Goal: Use online tool/utility: Utilize a website feature to perform a specific function

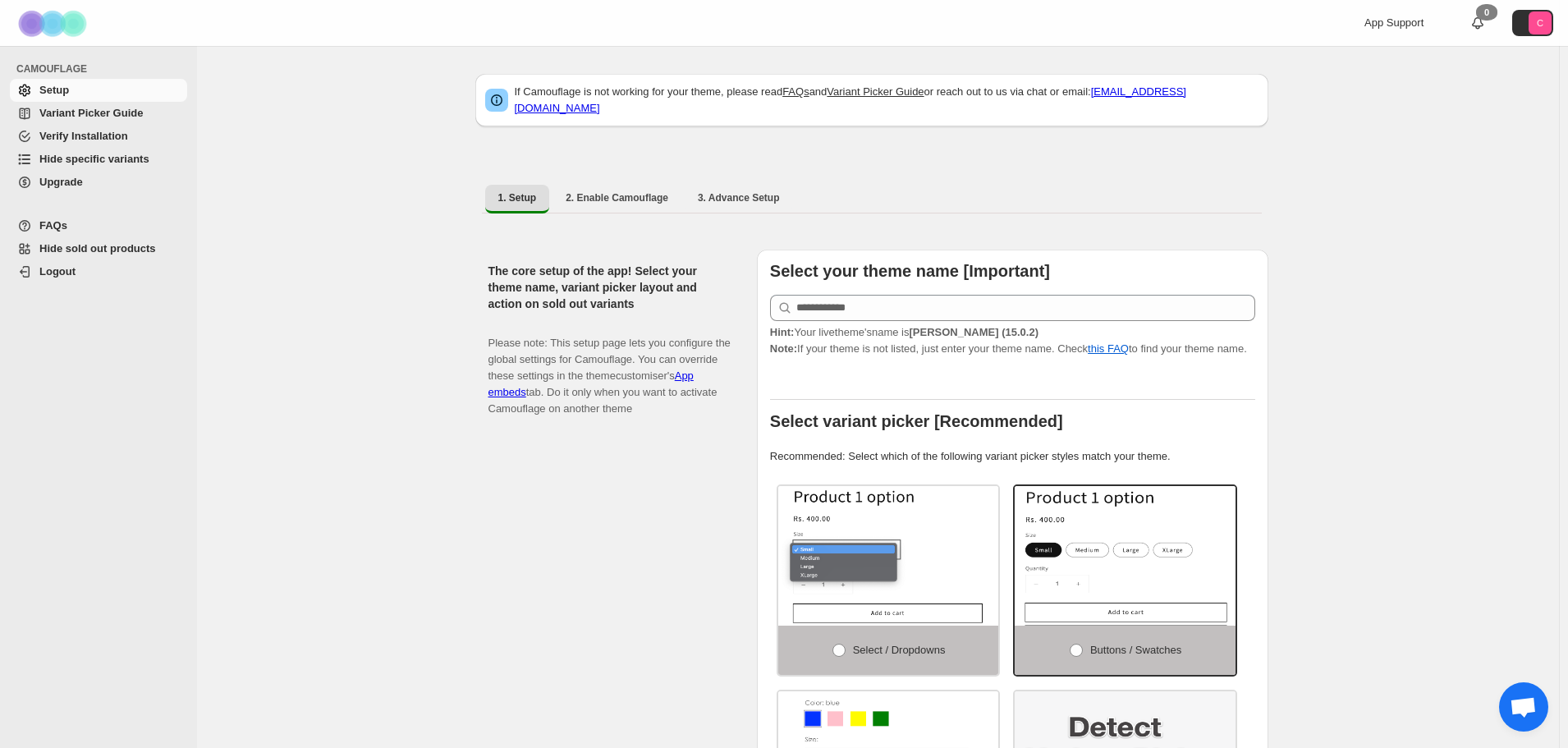
click at [85, 165] on span "Hide specific variants" at bounding box center [94, 158] width 110 height 12
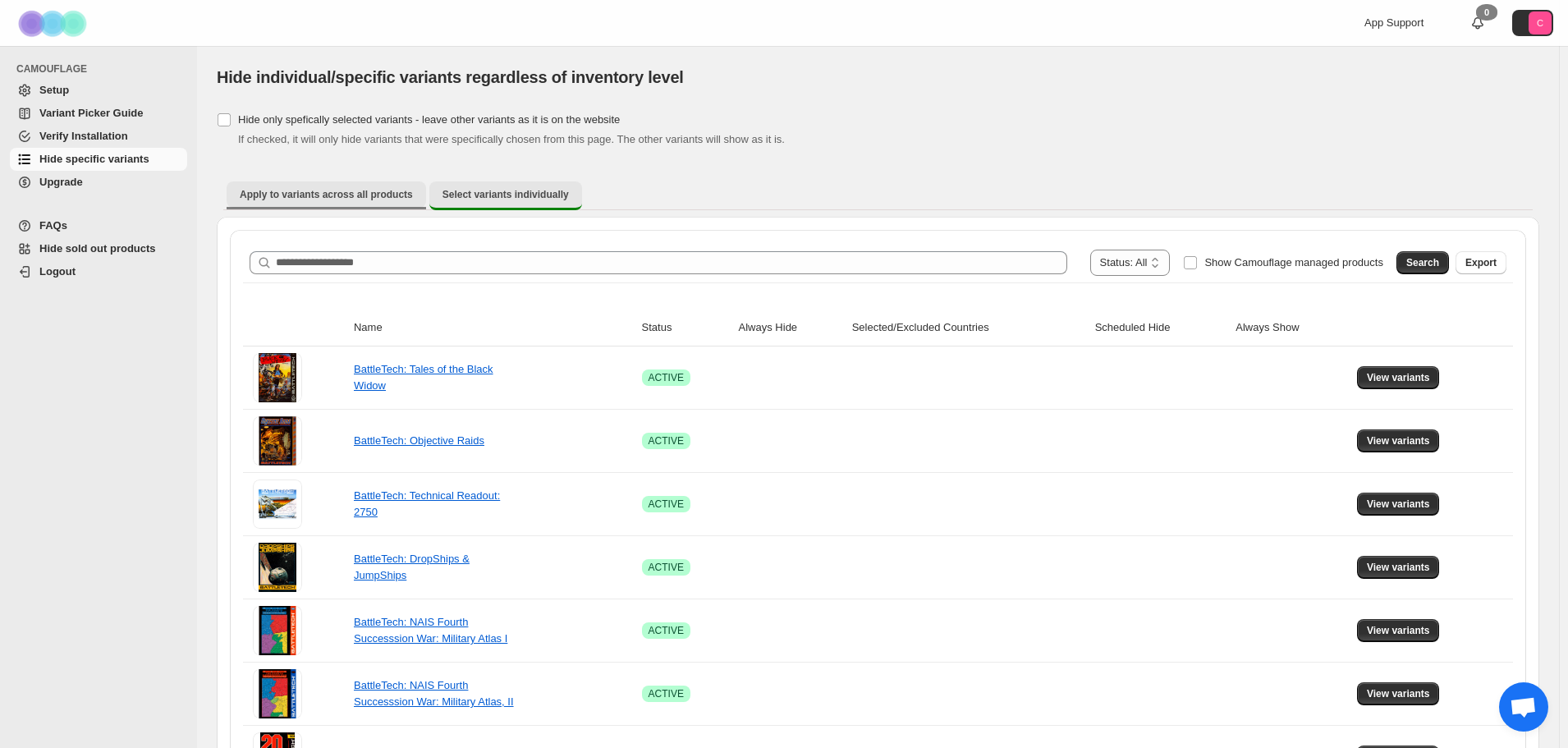
click at [374, 201] on button "Apply to variants across all products" at bounding box center [326, 194] width 199 height 26
